Goal: Transaction & Acquisition: Purchase product/service

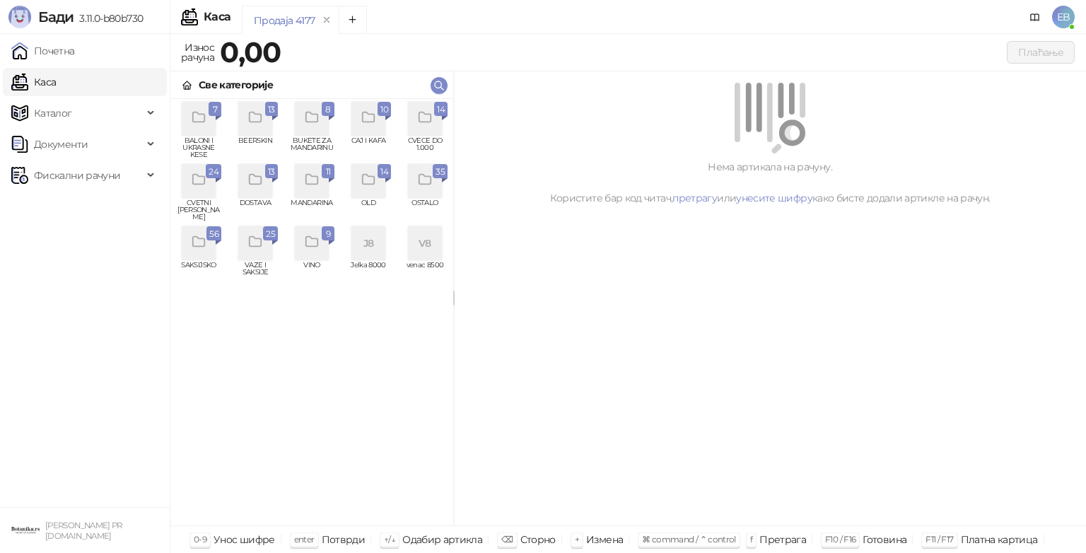
click at [431, 119] on icon "grid" at bounding box center [425, 118] width 16 height 16
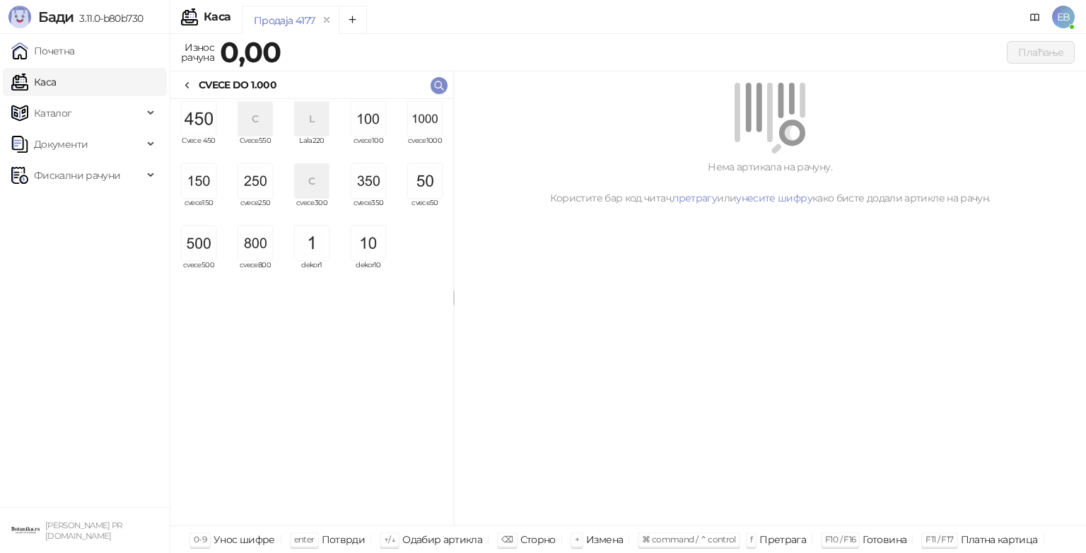
click at [431, 119] on img "grid" at bounding box center [425, 119] width 34 height 34
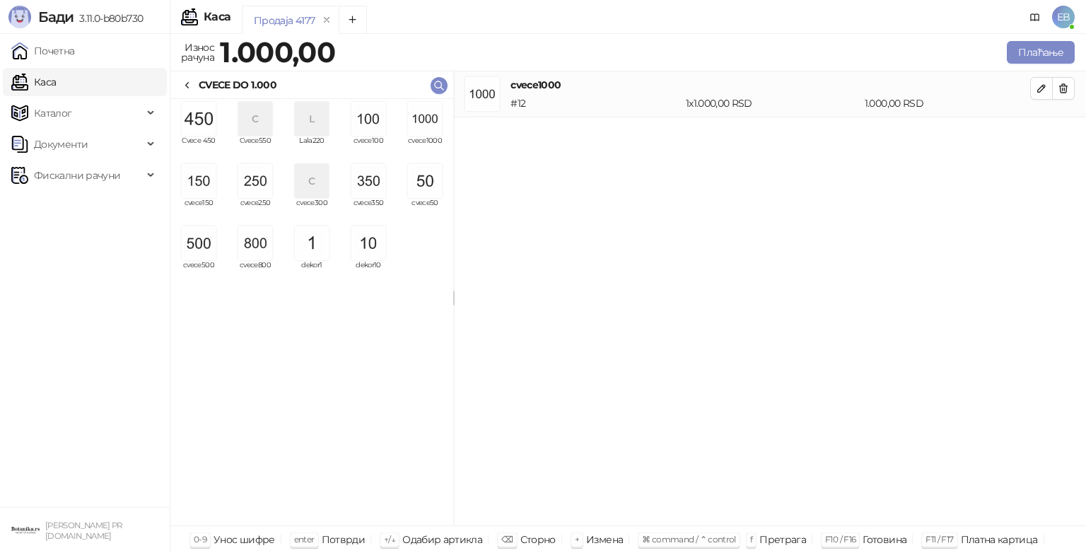
click at [431, 119] on img "grid" at bounding box center [425, 119] width 34 height 34
click at [194, 249] on img "grid" at bounding box center [199, 243] width 34 height 34
click at [376, 122] on img "grid" at bounding box center [368, 119] width 34 height 34
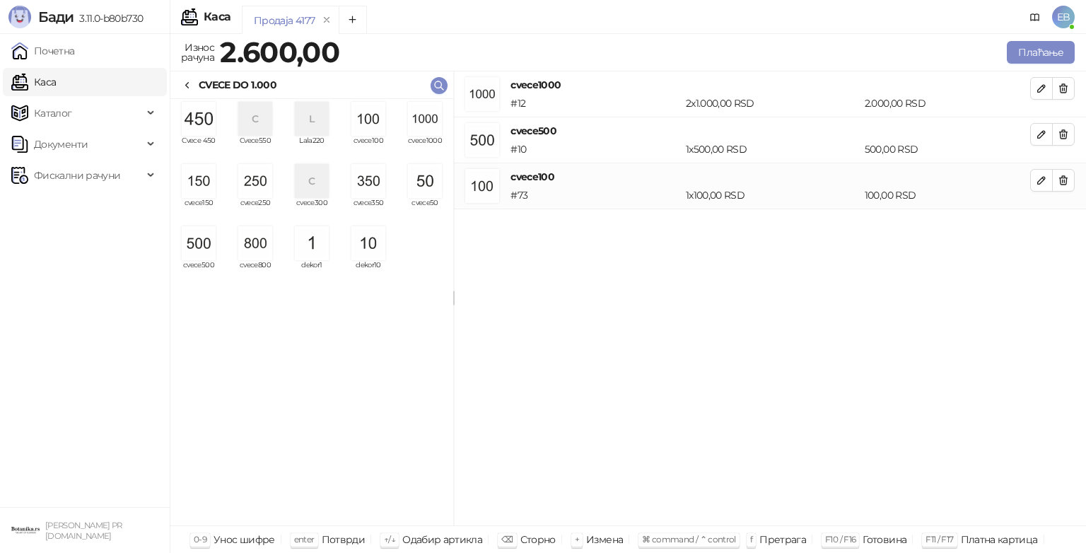
click at [376, 122] on img "grid" at bounding box center [368, 119] width 34 height 34
click at [1042, 57] on button "Плаћање" at bounding box center [1041, 52] width 68 height 23
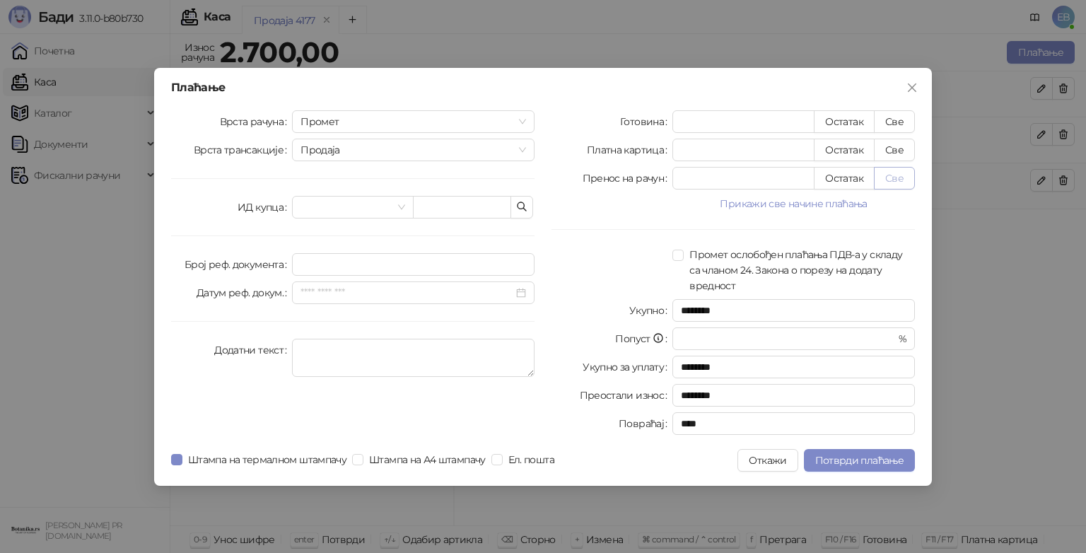
click at [883, 177] on button "Све" at bounding box center [894, 178] width 41 height 23
type input "****"
click at [837, 457] on span "Потврди плаћање" at bounding box center [859, 460] width 88 height 13
